Goal: Browse casually

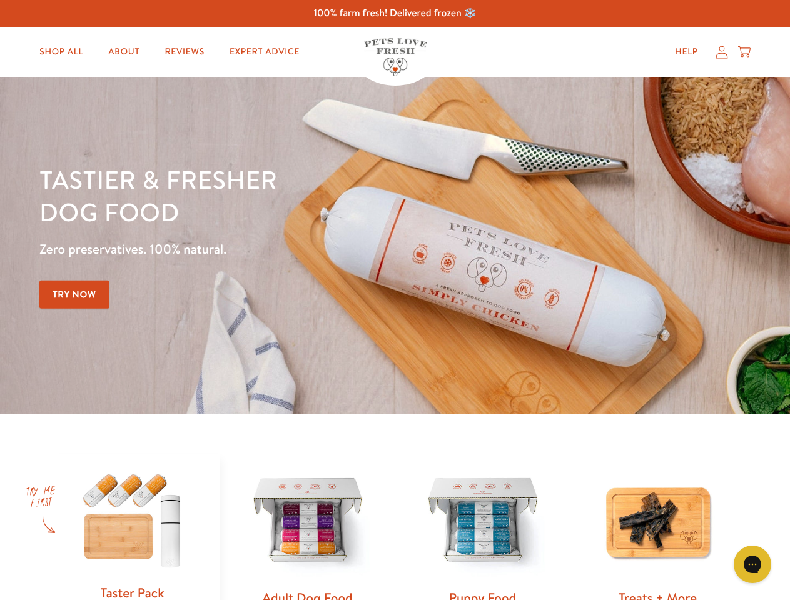
click at [395, 300] on div "Tastier & fresher dog food Zero preservatives. 100% natural. Try Now" at bounding box center [276, 245] width 474 height 165
click at [752, 565] on icon "Gorgias live chat" at bounding box center [752, 564] width 12 height 12
